Goal: Information Seeking & Learning: Learn about a topic

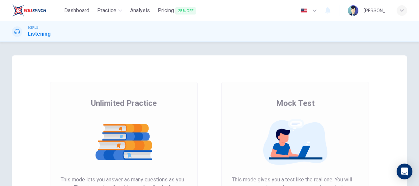
scroll to position [99, 0]
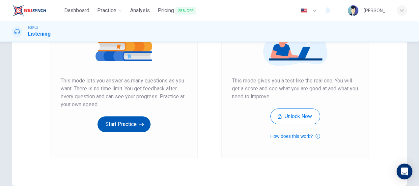
click at [130, 121] on button "Start Practice" at bounding box center [123, 124] width 53 height 16
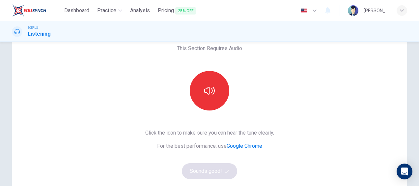
scroll to position [66, 0]
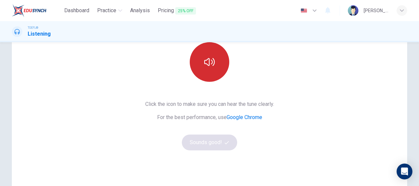
click at [198, 57] on button "button" at bounding box center [210, 62] width 40 height 40
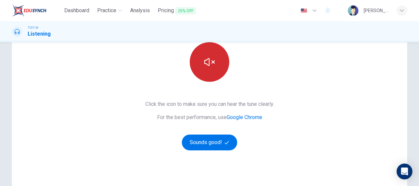
click at [220, 65] on button "button" at bounding box center [210, 62] width 40 height 40
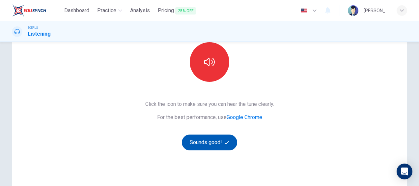
click at [217, 144] on button "Sounds good!" at bounding box center [209, 142] width 55 height 16
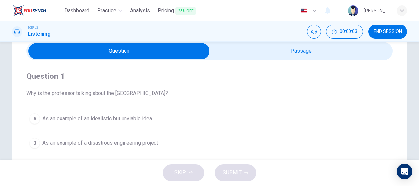
scroll to position [0, 0]
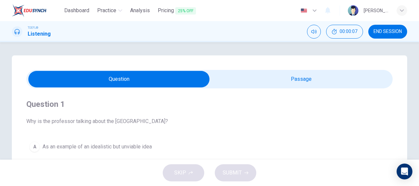
click at [121, 76] on input "checkbox" at bounding box center [118, 79] width 549 height 16
checkbox input "true"
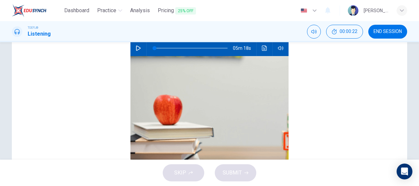
scroll to position [66, 0]
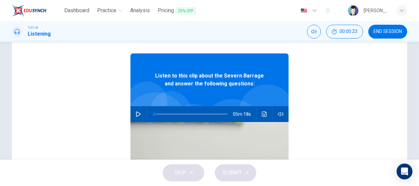
click at [136, 114] on icon "button" at bounding box center [138, 113] width 5 height 5
drag, startPoint x: 157, startPoint y: 114, endPoint x: 139, endPoint y: 111, distance: 19.0
click at [140, 111] on div "04m 49s" at bounding box center [209, 114] width 158 height 16
type input "94"
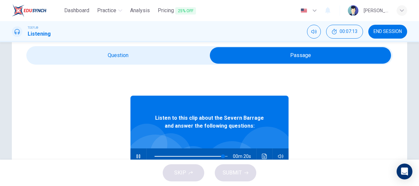
scroll to position [0, 0]
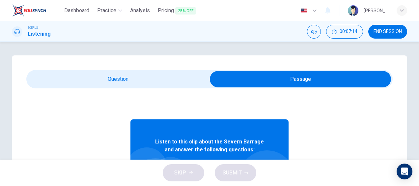
click at [108, 83] on input "checkbox" at bounding box center [300, 79] width 549 height 16
checkbox input "false"
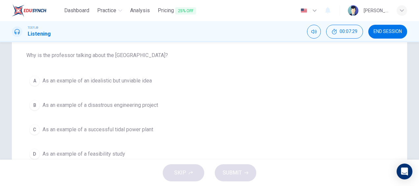
scroll to position [14, 0]
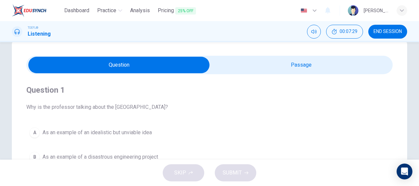
type input "99"
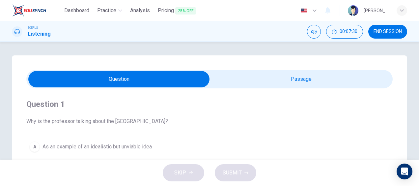
click at [276, 81] on input "checkbox" at bounding box center [118, 79] width 549 height 16
checkbox input "true"
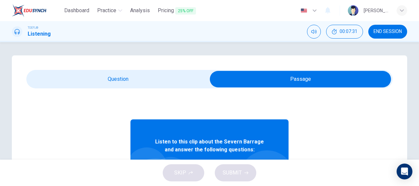
scroll to position [33, 0]
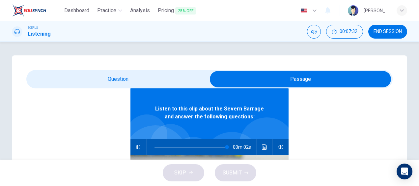
type input "100"
click at [112, 74] on input "checkbox" at bounding box center [300, 79] width 549 height 16
checkbox input "false"
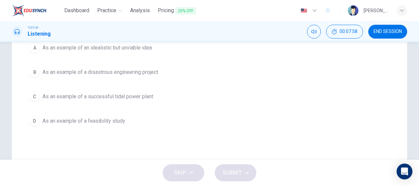
scroll to position [66, 0]
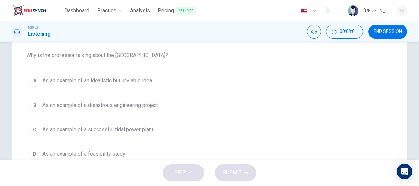
click at [53, 79] on span "As an example of an idealistic but unviable idea" at bounding box center [96, 81] width 109 height 8
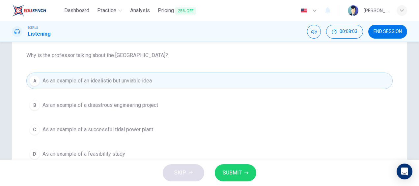
scroll to position [42, 0]
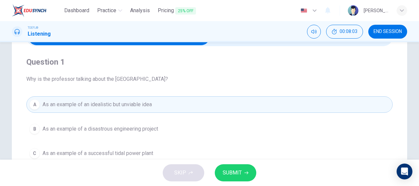
click at [234, 168] on span "SUBMIT" at bounding box center [232, 172] width 19 height 9
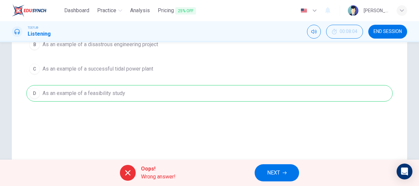
scroll to position [141, 0]
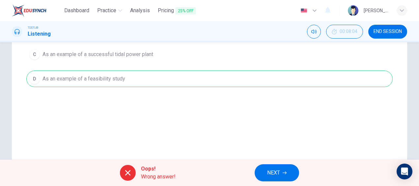
click at [276, 172] on span "NEXT" at bounding box center [273, 172] width 13 height 9
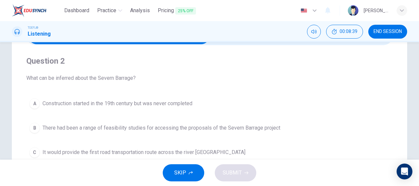
scroll to position [42, 0]
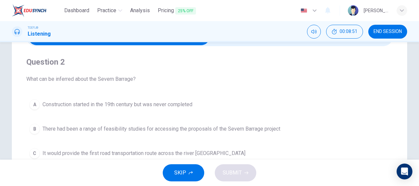
click at [55, 126] on span "There had been a range of feasibility studies for accessing the proposals of th…" at bounding box center [161, 129] width 238 height 8
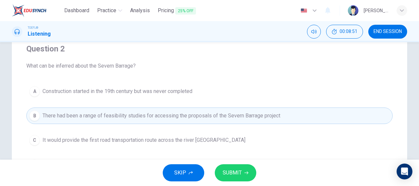
scroll to position [75, 0]
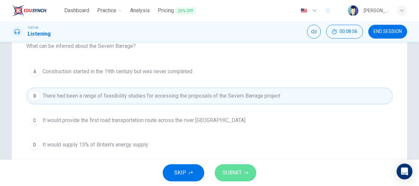
drag, startPoint x: 234, startPoint y: 172, endPoint x: 243, endPoint y: 168, distance: 9.6
click at [233, 172] on span "SUBMIT" at bounding box center [232, 172] width 19 height 9
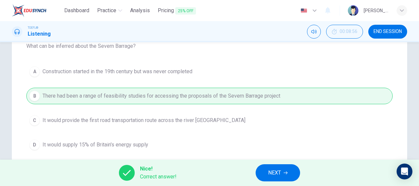
click at [272, 167] on button "NEXT" at bounding box center [278, 172] width 44 height 17
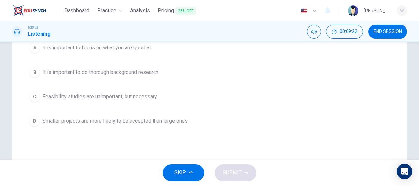
scroll to position [66, 0]
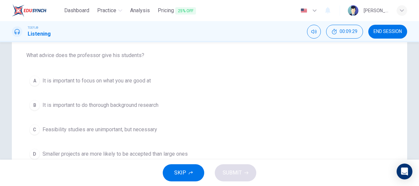
click at [31, 78] on div "A" at bounding box center [34, 80] width 11 height 11
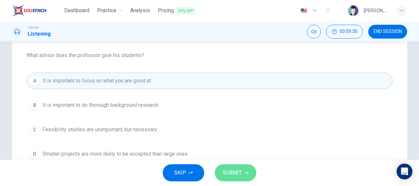
click at [231, 170] on span "SUBMIT" at bounding box center [232, 172] width 19 height 9
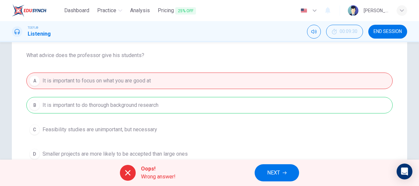
scroll to position [99, 0]
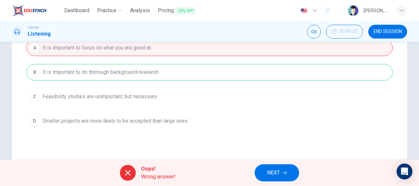
click at [279, 170] on span "NEXT" at bounding box center [273, 172] width 13 height 9
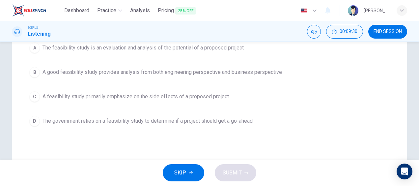
scroll to position [33, 0]
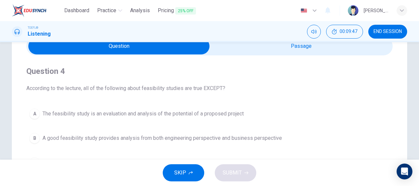
drag, startPoint x: 165, startPoint y: 88, endPoint x: 145, endPoint y: 87, distance: 19.8
click at [145, 87] on span "According to the lecture, all of the following about feasibility studies are tr…" at bounding box center [209, 88] width 366 height 8
drag, startPoint x: 143, startPoint y: 88, endPoint x: 152, endPoint y: 88, distance: 9.5
click at [152, 88] on span "According to the lecture, all of the following about feasibility studies are tr…" at bounding box center [209, 88] width 366 height 8
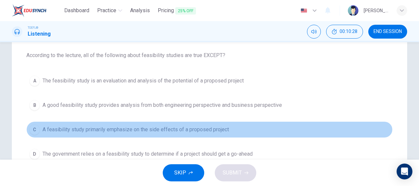
click at [33, 126] on div "C" at bounding box center [34, 129] width 11 height 11
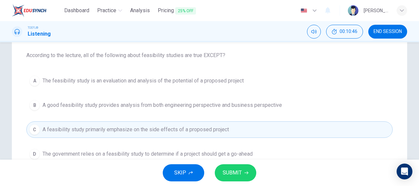
click at [233, 176] on span "SUBMIT" at bounding box center [232, 172] width 19 height 9
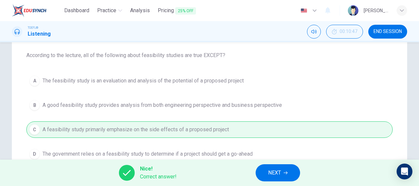
click at [277, 171] on span "NEXT" at bounding box center [274, 172] width 13 height 9
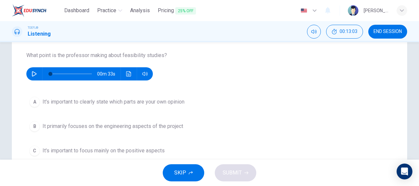
click at [35, 72] on icon "button" at bounding box center [34, 73] width 5 height 5
click at [33, 73] on icon "button" at bounding box center [34, 73] width 5 height 5
click at [32, 69] on button "button" at bounding box center [34, 73] width 11 height 13
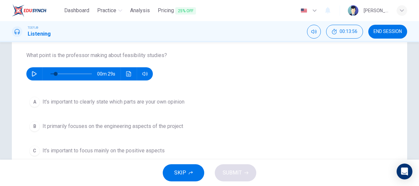
click at [32, 69] on button "button" at bounding box center [34, 73] width 11 height 13
click at [33, 73] on icon "button" at bounding box center [34, 73] width 5 height 5
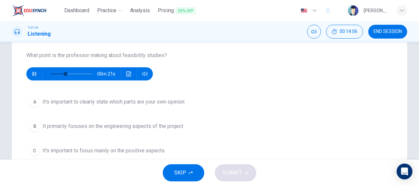
click at [33, 73] on icon "button" at bounding box center [34, 73] width 5 height 5
click at [32, 73] on icon "button" at bounding box center [34, 73] width 5 height 5
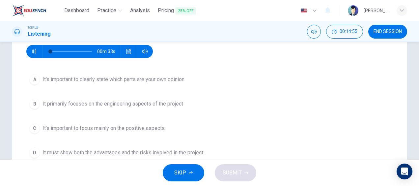
scroll to position [99, 0]
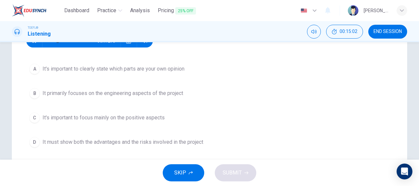
click at [36, 142] on div "D" at bounding box center [34, 142] width 11 height 11
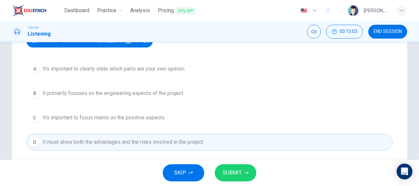
click at [246, 173] on icon "button" at bounding box center [246, 173] width 4 height 4
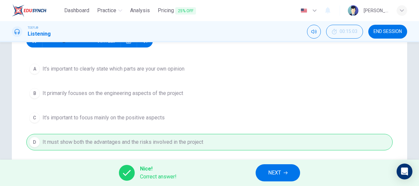
type input "35"
click at [273, 169] on span "NEXT" at bounding box center [274, 172] width 13 height 9
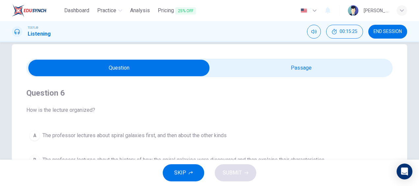
scroll to position [0, 0]
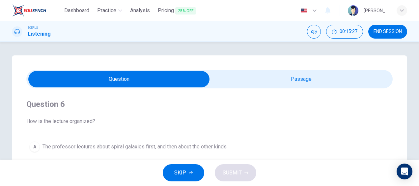
click at [288, 72] on input "checkbox" at bounding box center [118, 79] width 549 height 16
click at [281, 77] on input "checkbox" at bounding box center [118, 79] width 549 height 16
checkbox input "true"
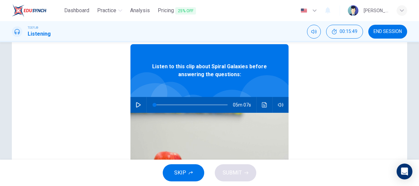
click at [136, 106] on icon "button" at bounding box center [138, 104] width 5 height 5
click at [139, 106] on button "button" at bounding box center [138, 105] width 11 height 16
type input "76"
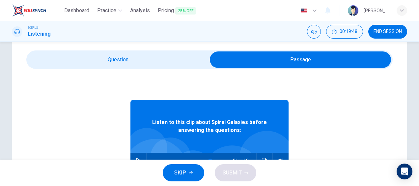
scroll to position [9, 0]
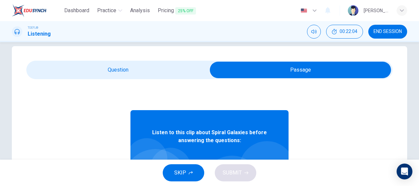
click at [107, 69] on input "checkbox" at bounding box center [300, 70] width 549 height 16
checkbox input "false"
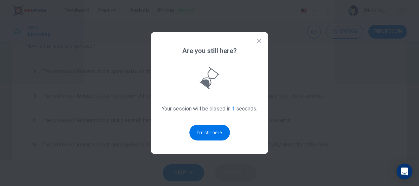
scroll to position [0, 0]
